Goal: Information Seeking & Learning: Learn about a topic

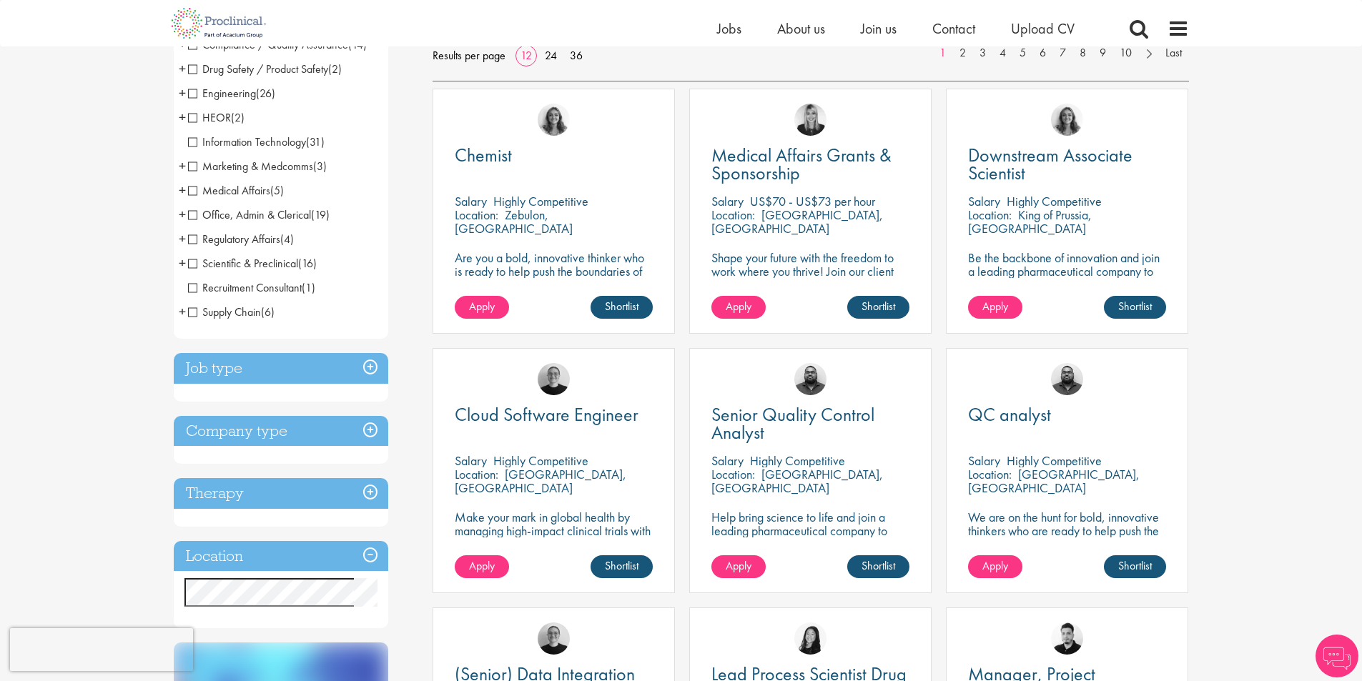
scroll to position [286, 0]
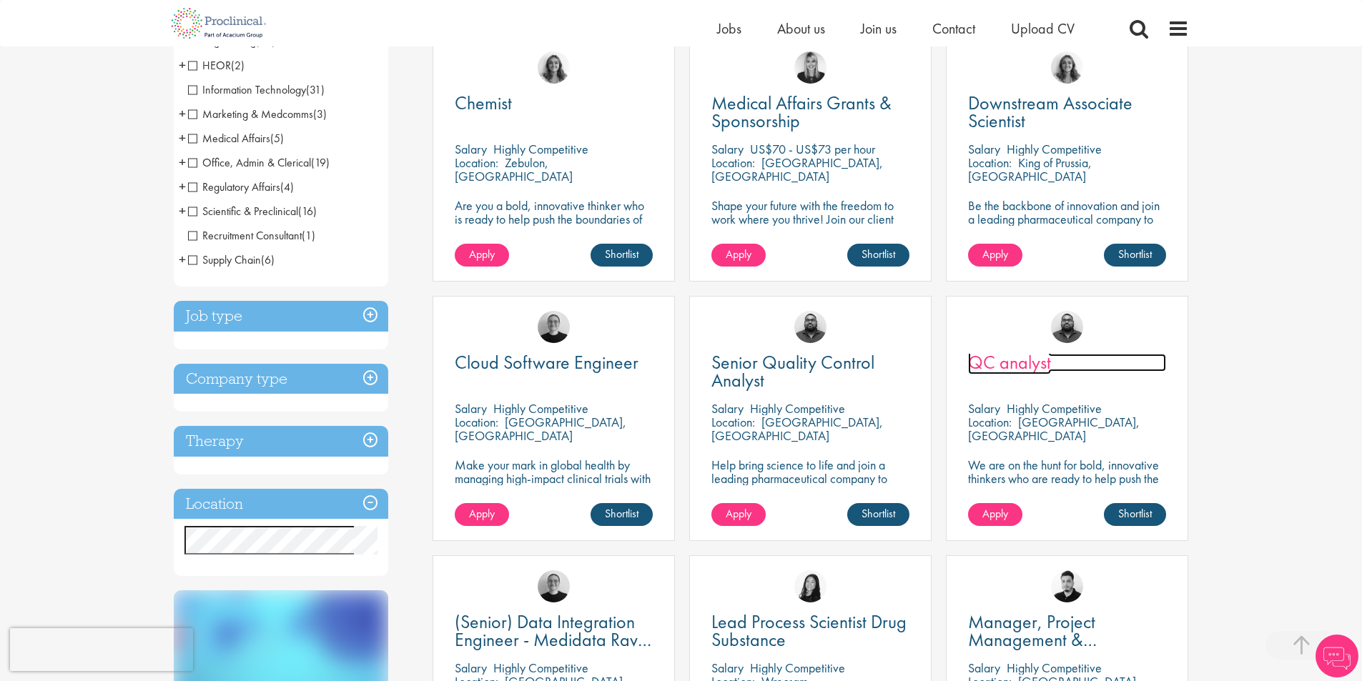
click at [1024, 357] on span "QC analyst" at bounding box center [1009, 362] width 83 height 24
